Goal: Task Accomplishment & Management: Manage account settings

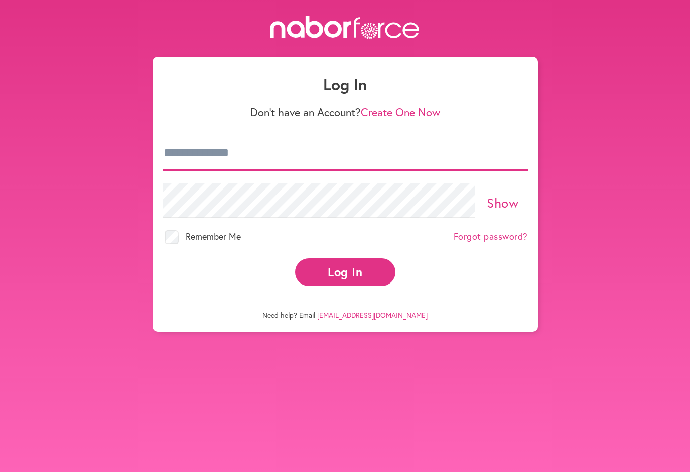
type input "**********"
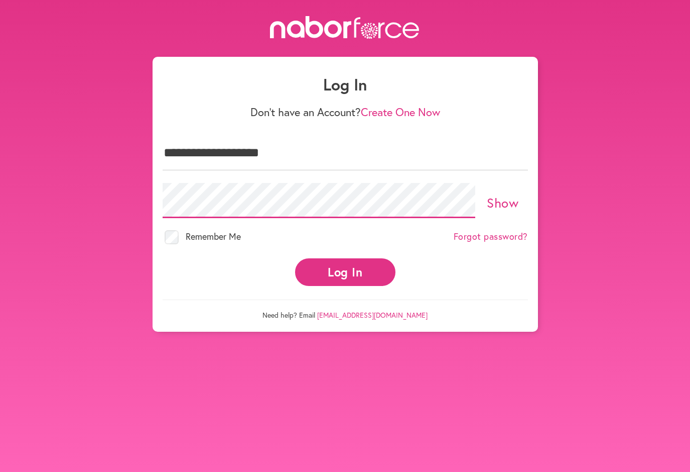
click at [345, 263] on button "Log In" at bounding box center [345, 272] width 100 height 28
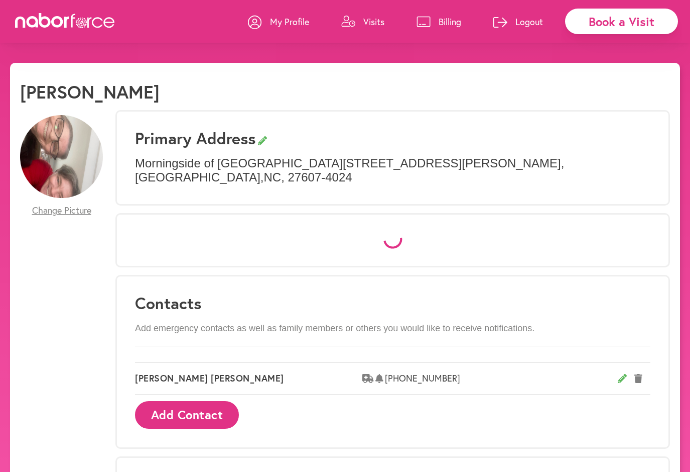
select select "*"
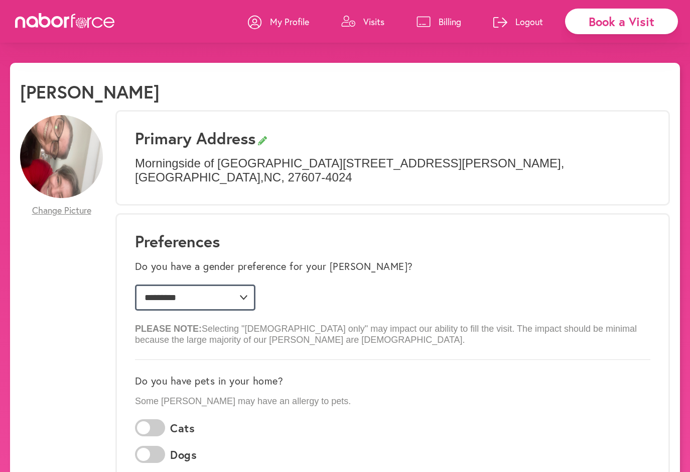
select select
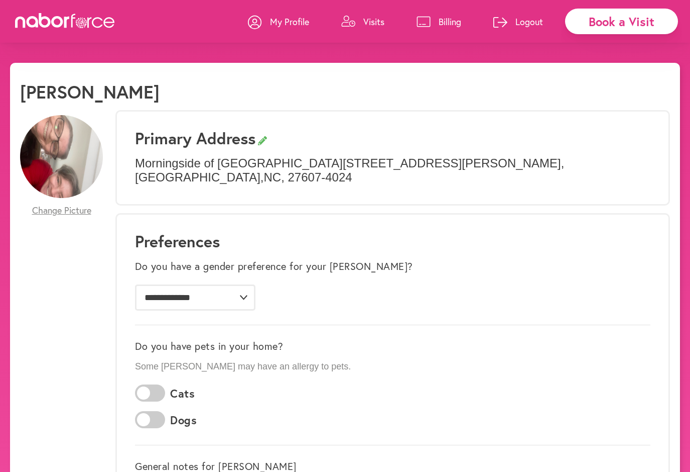
click at [292, 20] on p "My Profile" at bounding box center [289, 22] width 39 height 12
click at [373, 20] on p "Visits" at bounding box center [374, 22] width 21 height 12
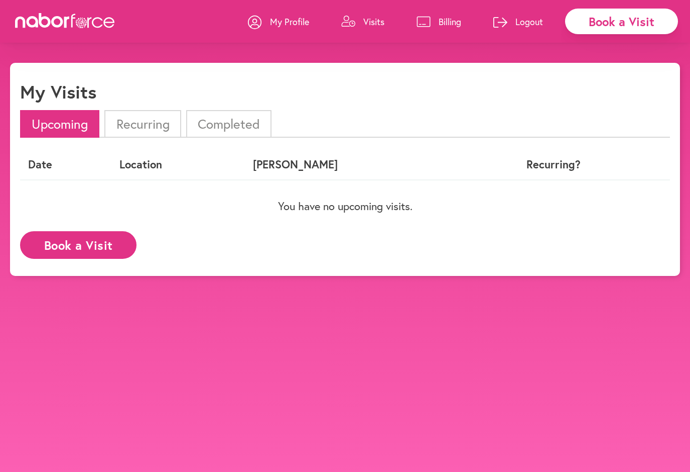
click at [454, 20] on p "Billing" at bounding box center [450, 22] width 23 height 12
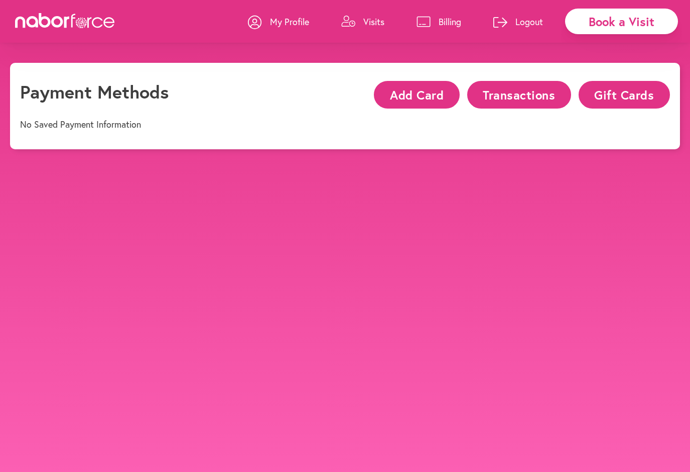
click at [586, 22] on div "Book a Visit" at bounding box center [621, 22] width 113 height 26
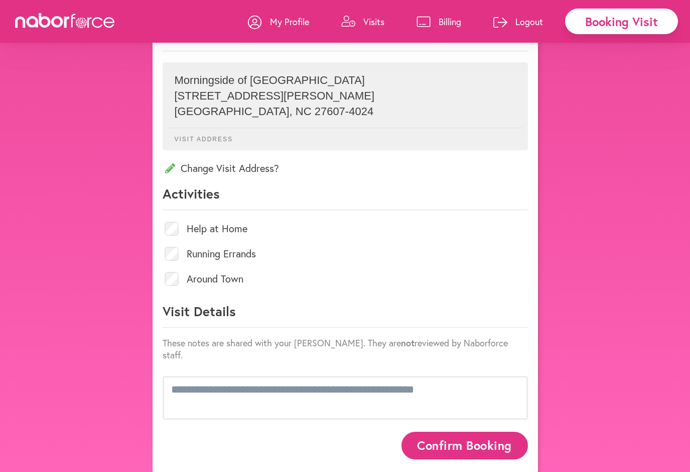
scroll to position [349, 0]
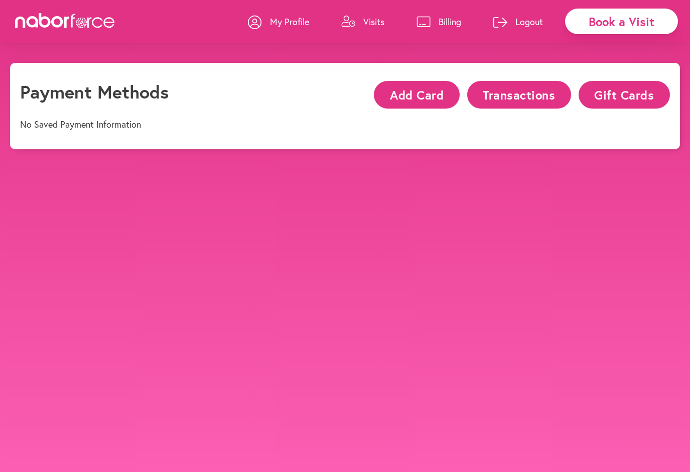
click at [293, 20] on p "My Profile" at bounding box center [289, 22] width 39 height 12
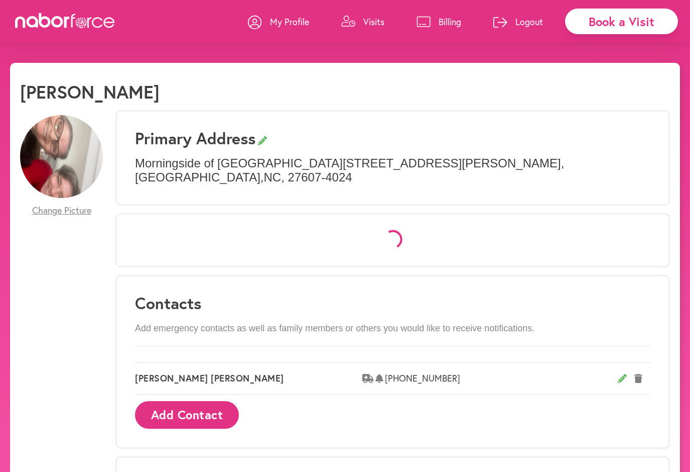
select select "*"
